Goal: Information Seeking & Learning: Learn about a topic

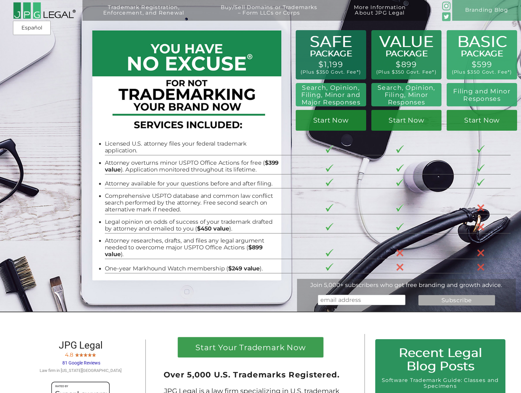
click at [93, 361] on span "81 Google Reviews" at bounding box center [81, 363] width 38 height 5
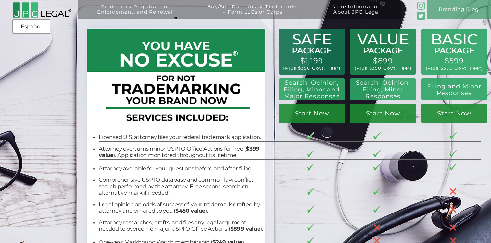
click at [54, 65] on div "Trademark Registration, Enforcement, and Renewal File a Trademark Application T…" at bounding box center [245, 44] width 491 height 88
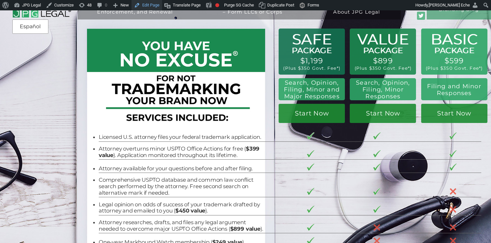
click at [148, 6] on link "Edit Page" at bounding box center [146, 5] width 31 height 10
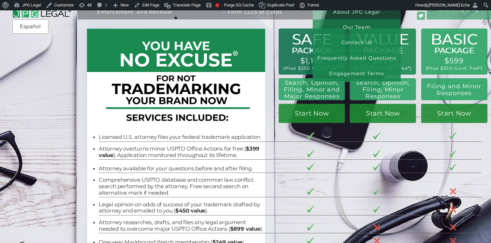
click at [356, 14] on link "More Information About JPG Legal" at bounding box center [356, 13] width 78 height 19
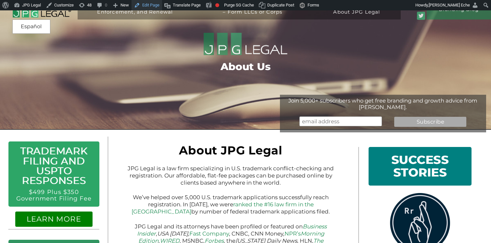
click at [154, 5] on link "Edit Page" at bounding box center [146, 5] width 31 height 10
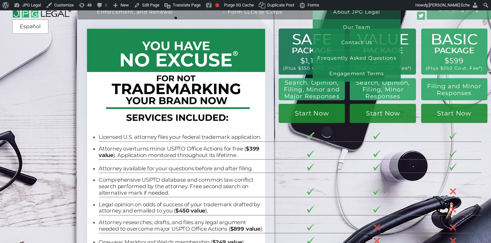
click at [343, 15] on link "More Information About JPG Legal" at bounding box center [356, 13] width 78 height 19
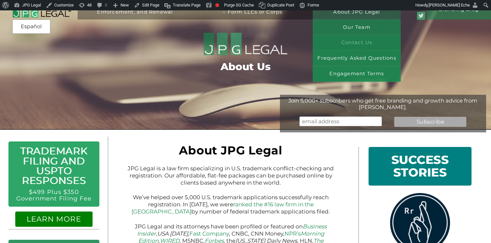
click at [352, 39] on link "Contact Us" at bounding box center [356, 43] width 88 height 16
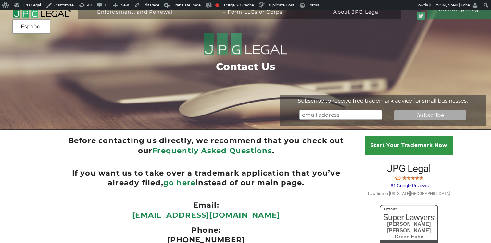
click at [61, 18] on link at bounding box center [37, 11] width 74 height 19
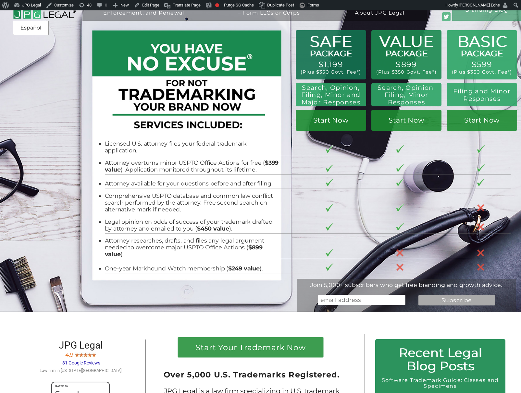
click at [28, 110] on div "BASIC PACKAGE $599 (Plus $350 Govt. Fee*) Filing and Minor Responses Start Now …" at bounding box center [260, 156] width 521 height 312
click at [59, 107] on div "BASIC PACKAGE $599 (Plus $350 Govt. Fee*) Filing and Minor Responses Start Now …" at bounding box center [260, 156] width 521 height 312
click at [52, 106] on div "BASIC PACKAGE $599 (Plus $350 Govt. Fee*) Filing and Minor Responses Start Now …" at bounding box center [260, 156] width 521 height 312
